Goal: Entertainment & Leisure: Consume media (video, audio)

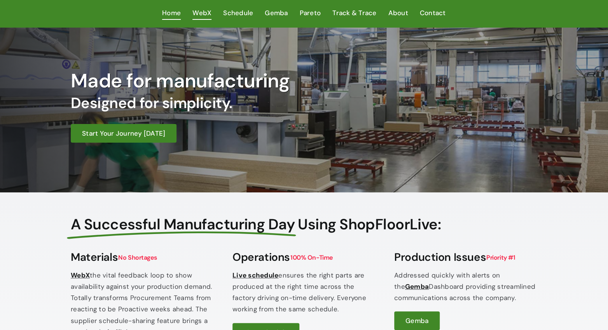
click at [205, 14] on span "WebX" at bounding box center [202, 12] width 19 height 11
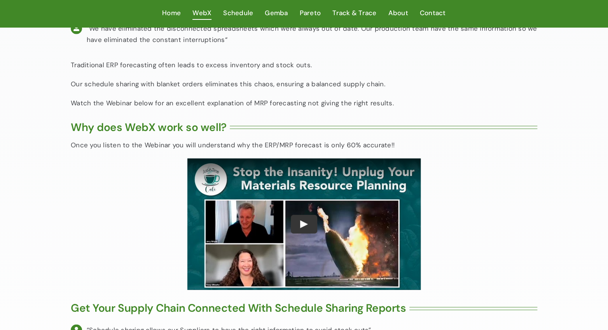
scroll to position [1113, 0]
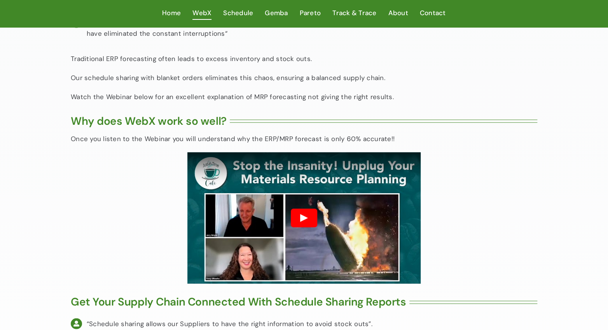
click at [305, 209] on button "Play" at bounding box center [304, 218] width 26 height 19
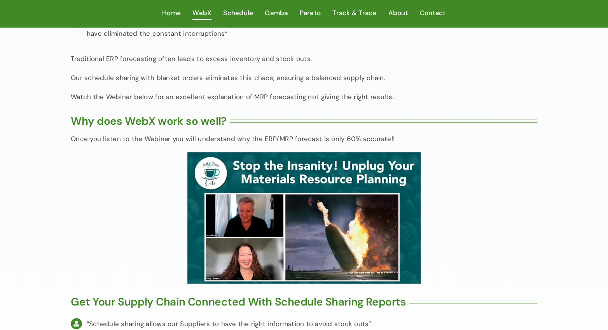
click at [207, 12] on span "WebX" at bounding box center [202, 12] width 19 height 11
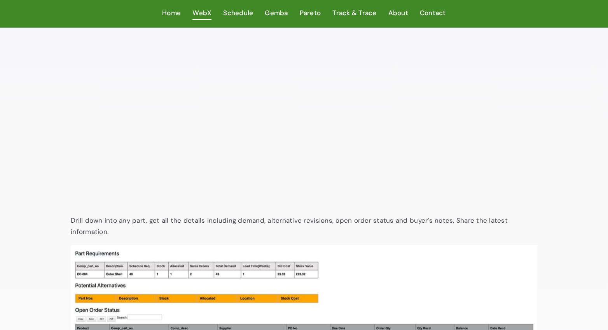
scroll to position [589, 0]
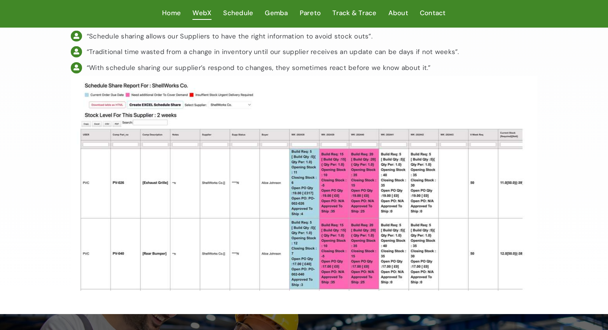
scroll to position [1342, 0]
